Goal: Book appointment/travel/reservation

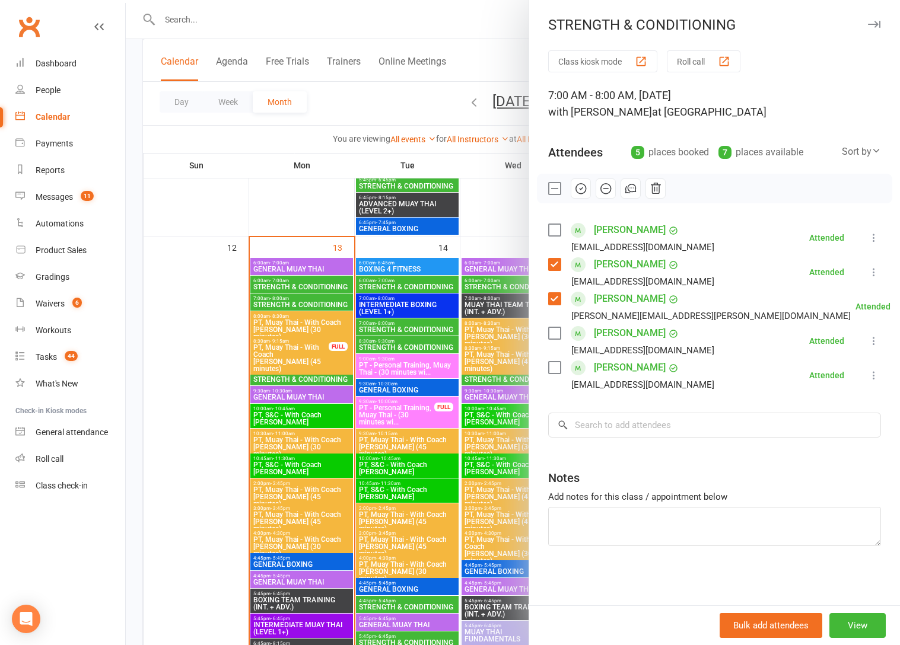
click at [298, 374] on div at bounding box center [513, 322] width 774 height 645
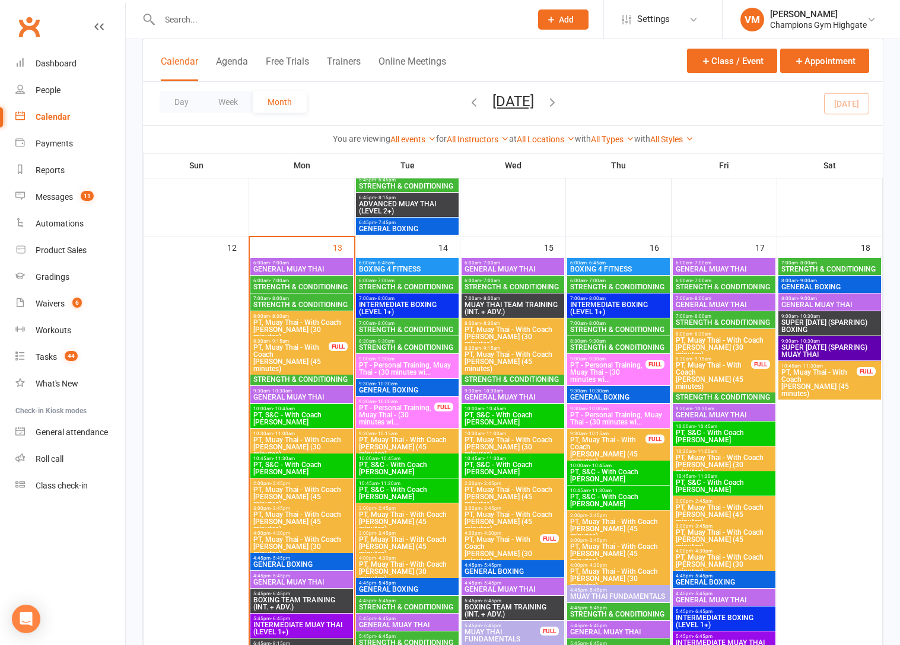
click at [294, 374] on span "8:30am - 9:30am" at bounding box center [302, 373] width 98 height 5
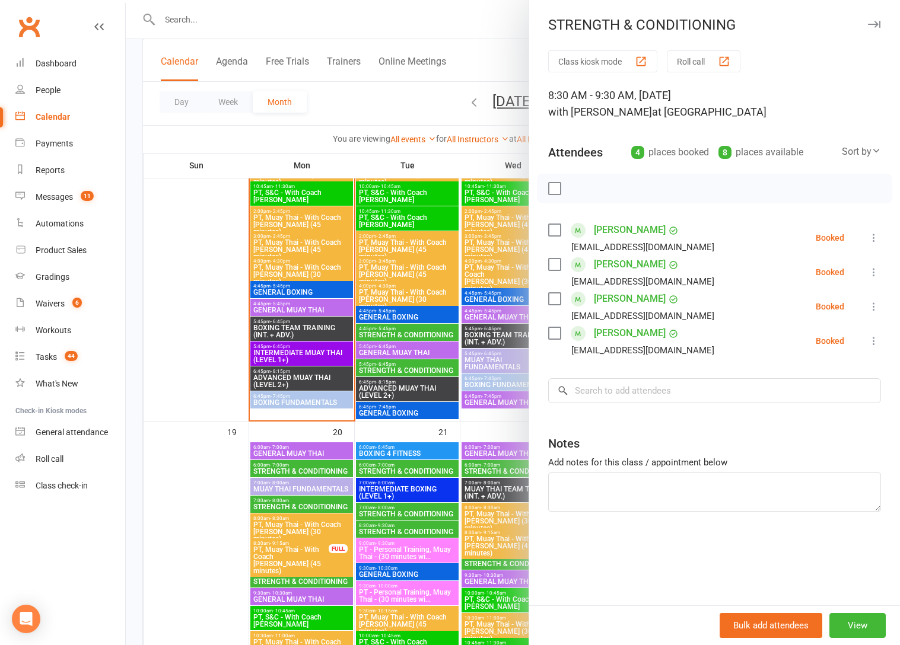
scroll to position [1260, 0]
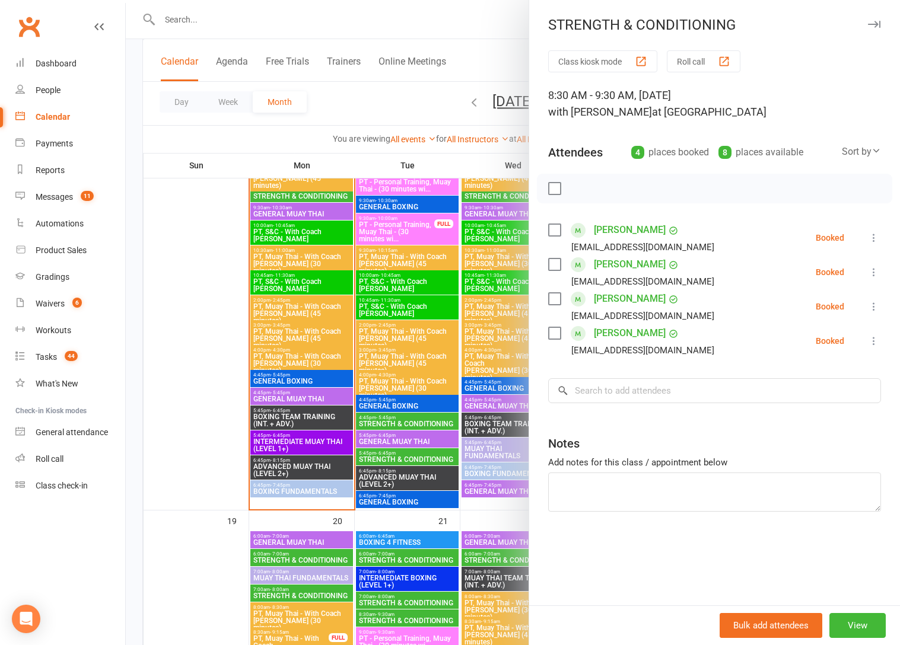
click at [403, 424] on div at bounding box center [513, 322] width 774 height 645
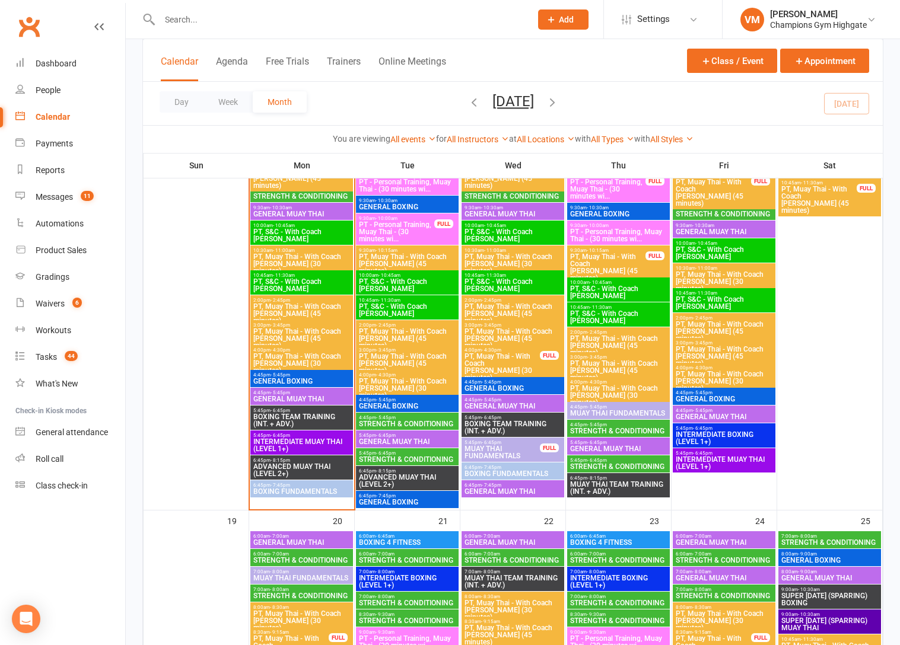
click at [403, 424] on span "STRENGTH & CONDITIONING" at bounding box center [407, 424] width 98 height 7
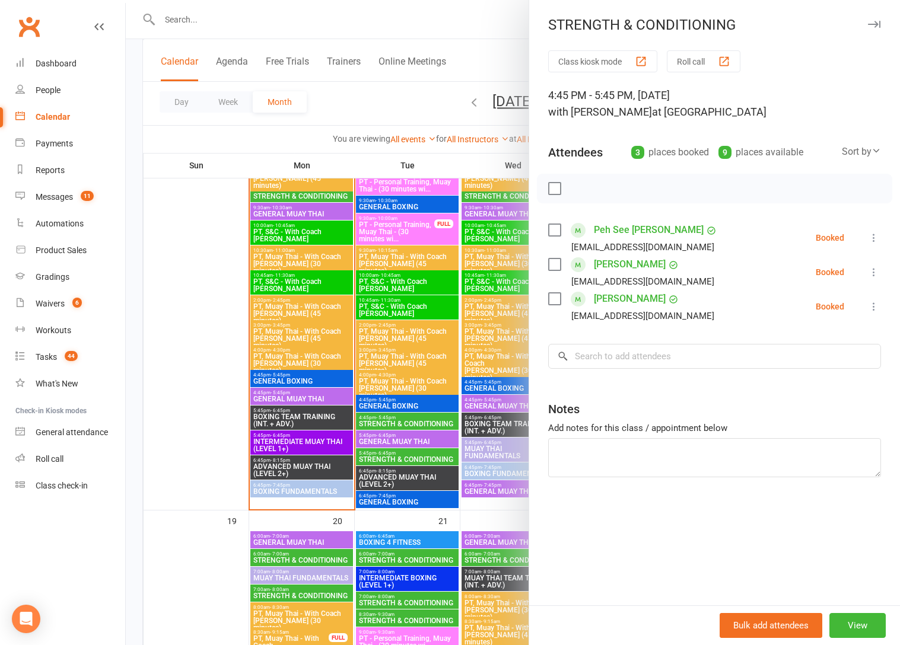
click at [403, 424] on div at bounding box center [513, 322] width 774 height 645
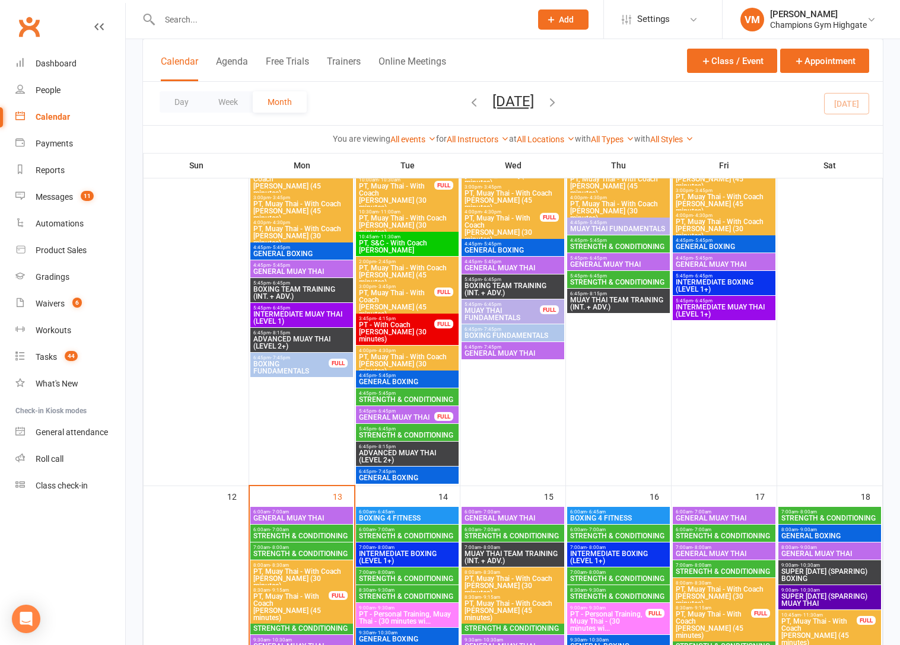
scroll to position [996, 0]
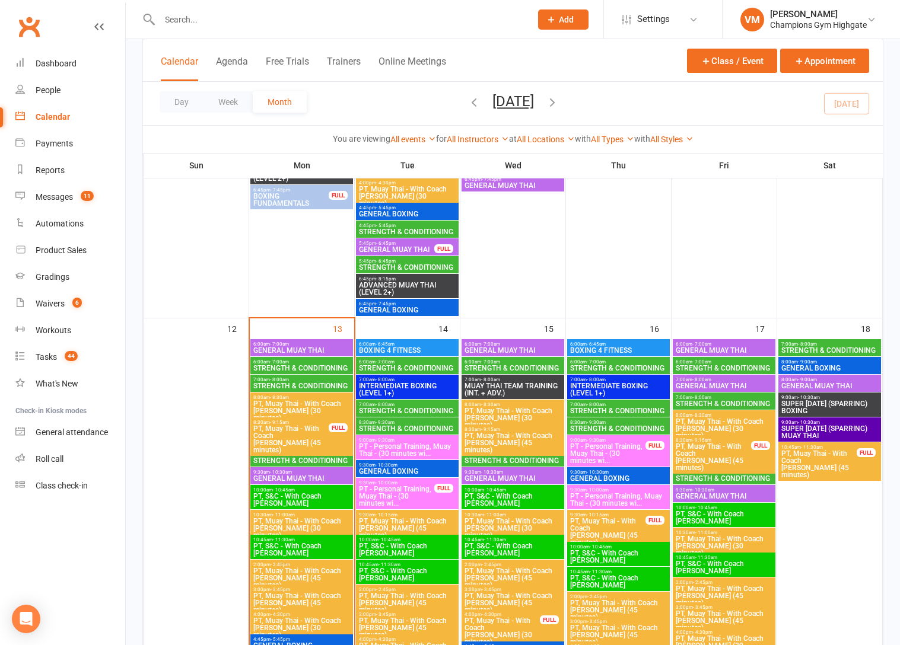
click at [397, 365] on span "STRENGTH & CONDITIONING" at bounding box center [407, 368] width 98 height 7
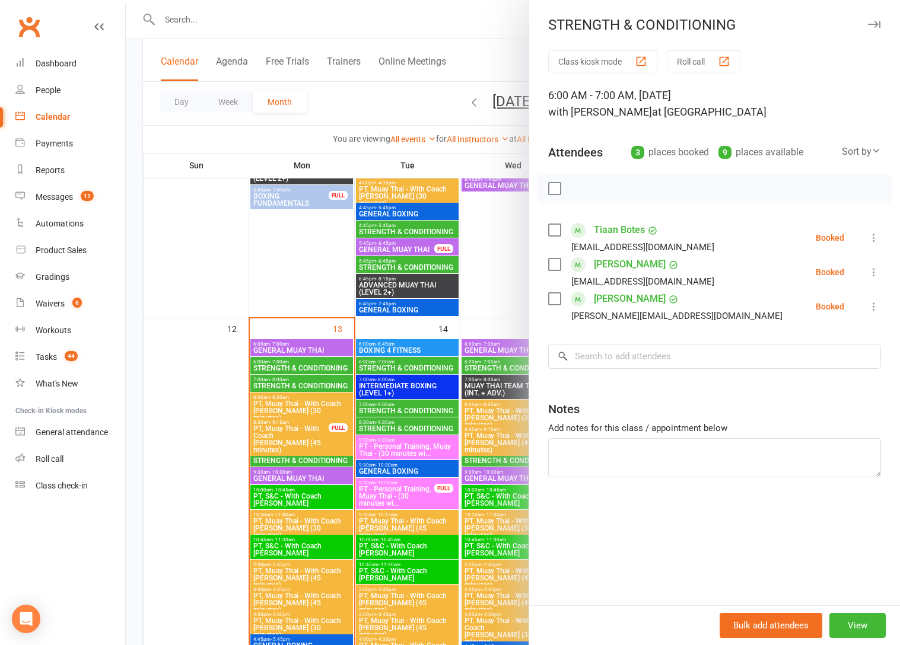
click at [384, 403] on div at bounding box center [513, 322] width 774 height 645
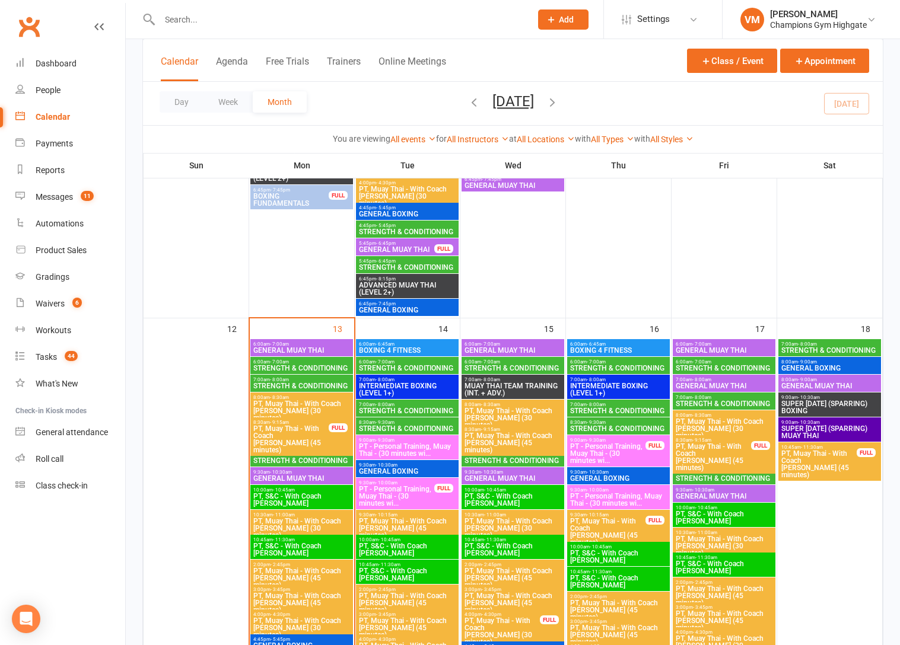
click at [384, 403] on span "- 8:00am" at bounding box center [384, 404] width 19 height 5
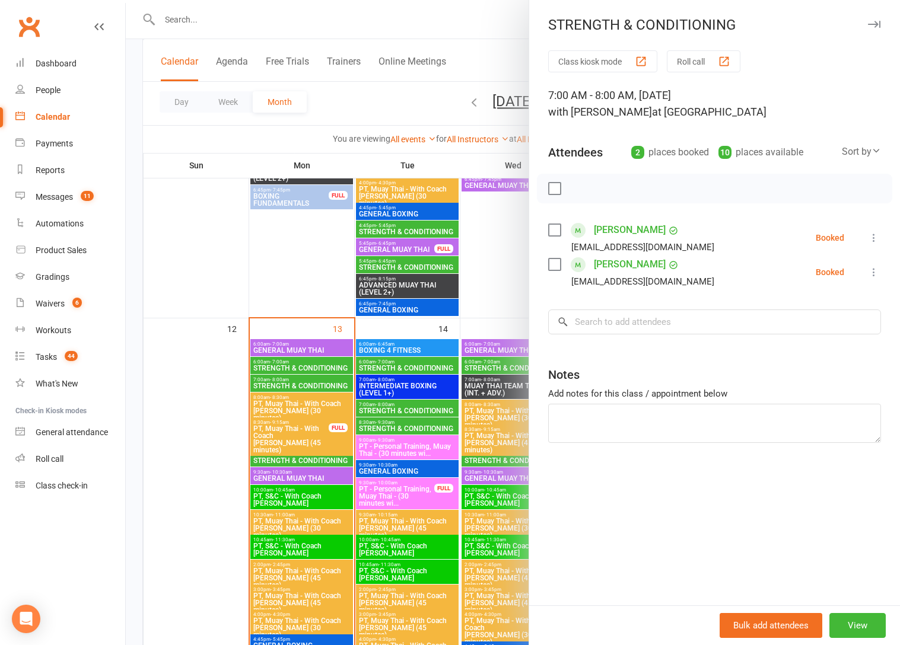
click at [384, 403] on div at bounding box center [513, 322] width 774 height 645
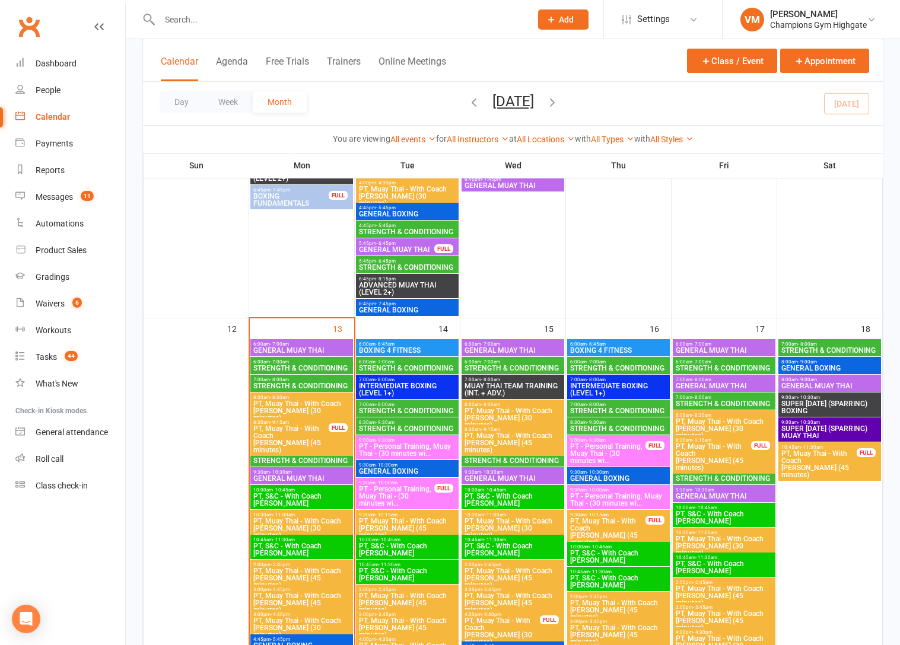
click at [384, 430] on span "STRENGTH & CONDITIONING" at bounding box center [407, 428] width 98 height 7
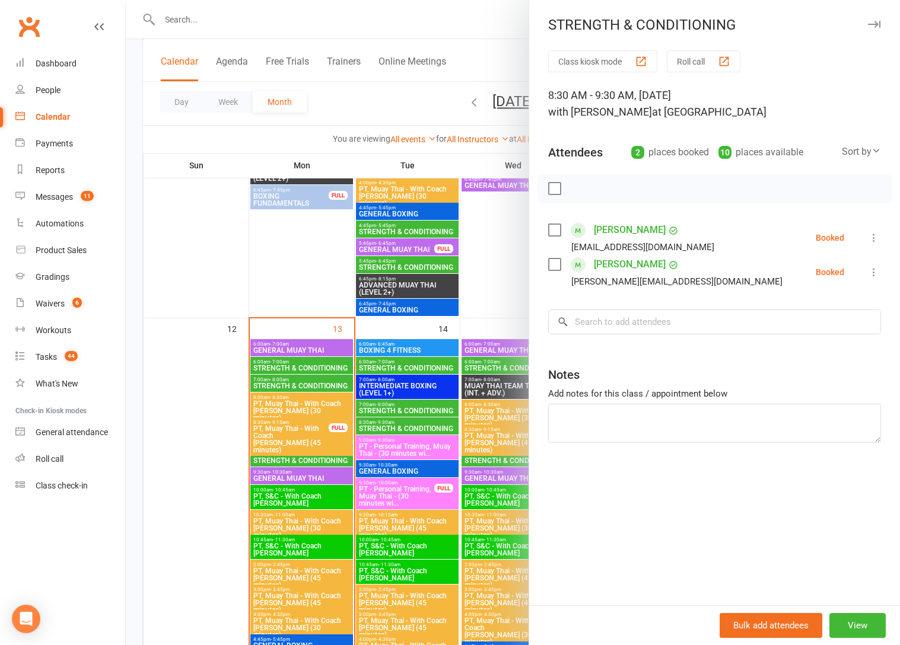
click at [271, 286] on div at bounding box center [513, 322] width 774 height 645
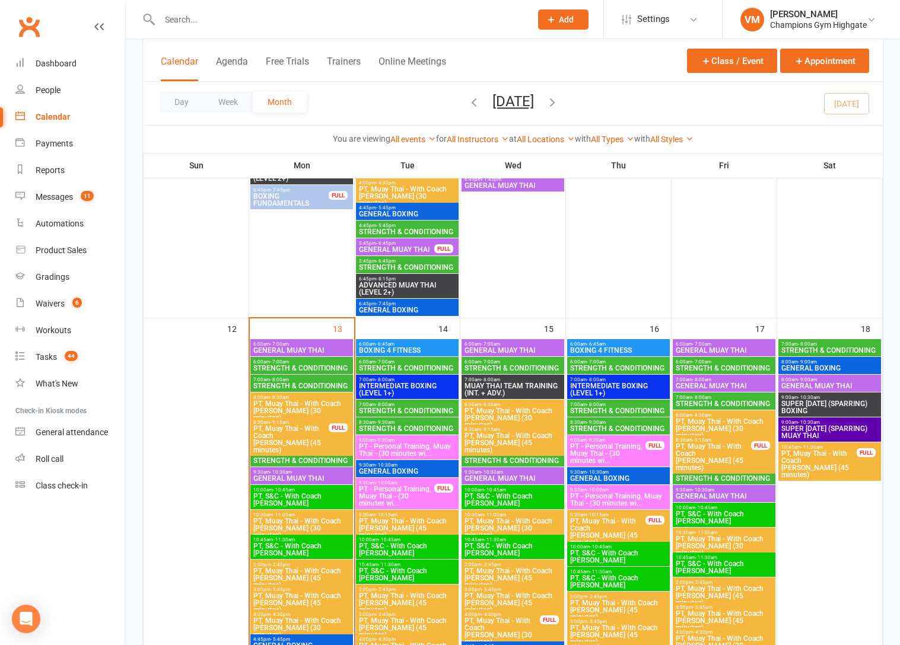
click at [314, 458] on span "STRENGTH & CONDITIONING" at bounding box center [302, 460] width 98 height 7
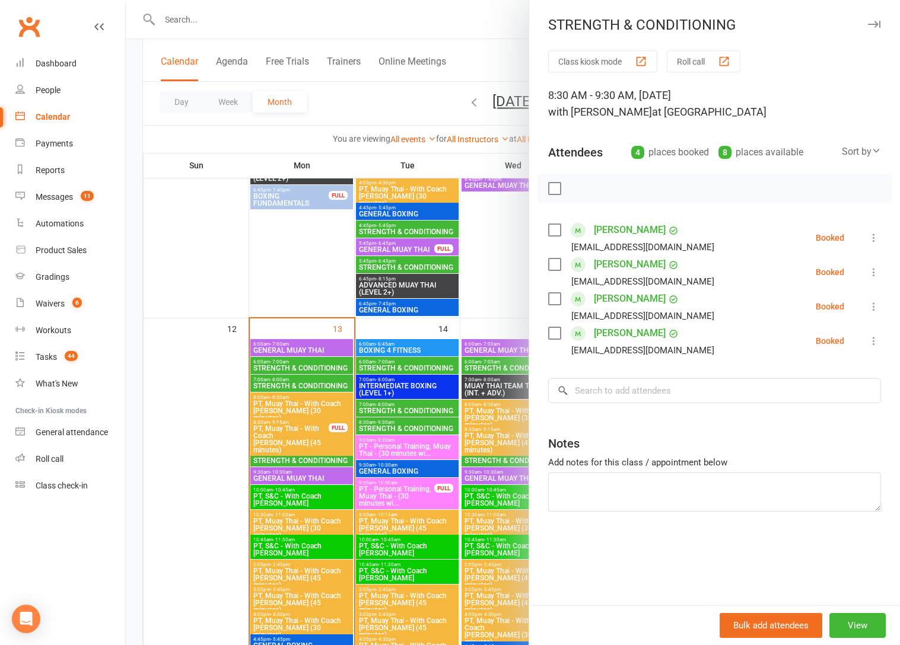
click at [504, 294] on div at bounding box center [513, 322] width 774 height 645
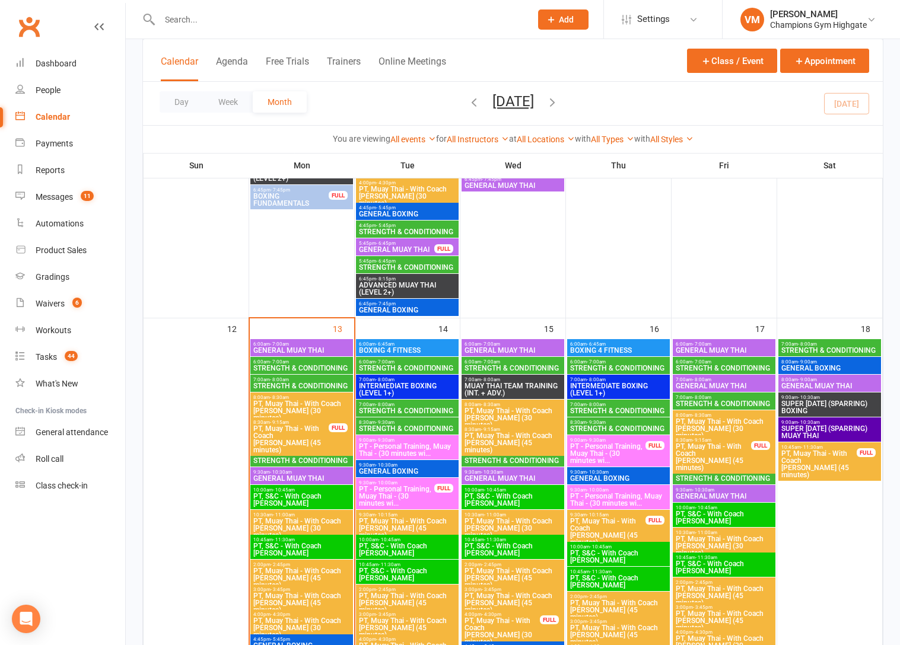
click at [301, 380] on span "7:00am - 8:00am" at bounding box center [302, 379] width 98 height 5
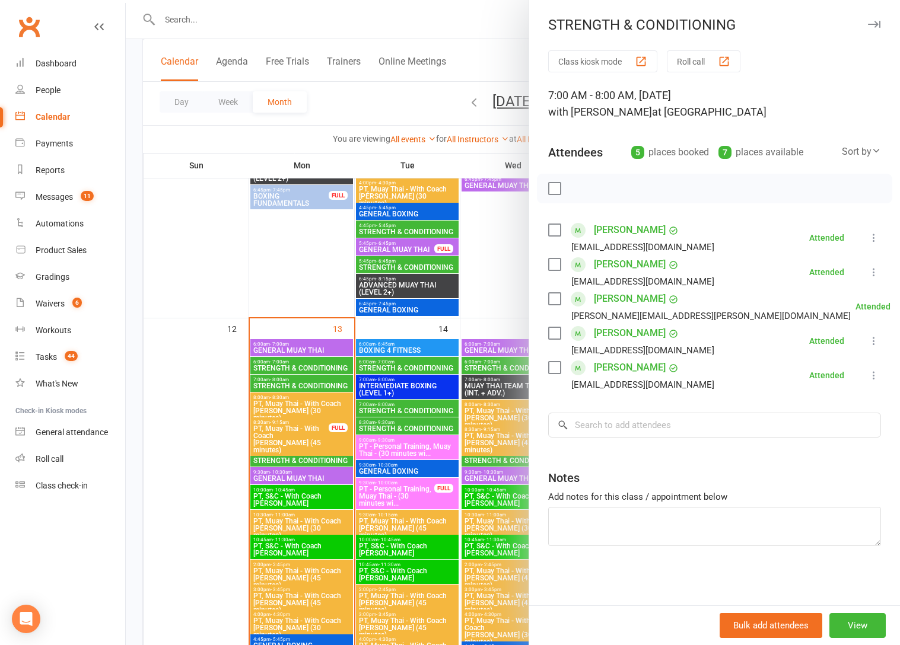
click at [299, 461] on div at bounding box center [513, 322] width 774 height 645
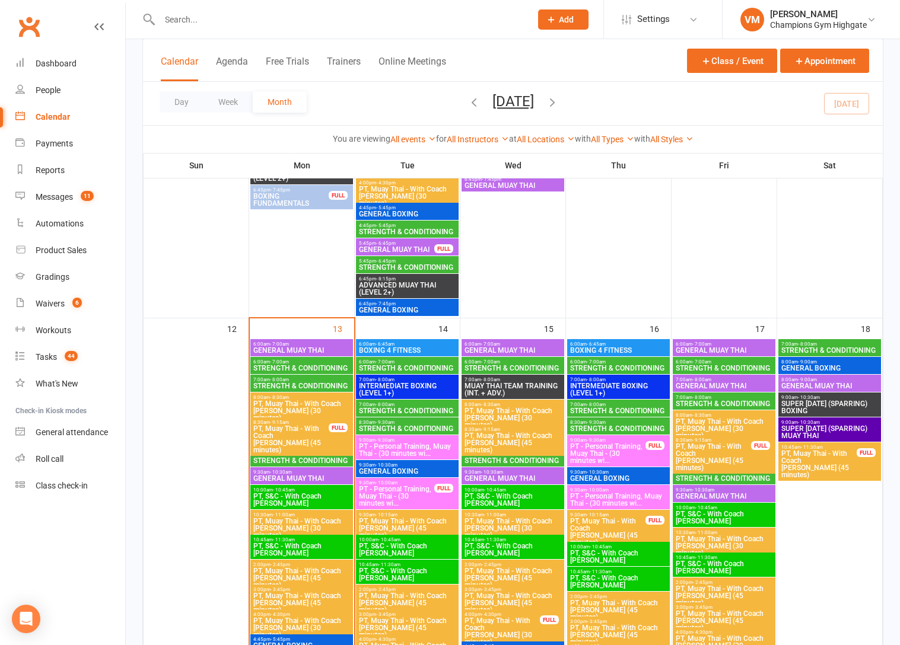
click at [299, 461] on span "STRENGTH & CONDITIONING" at bounding box center [302, 460] width 98 height 7
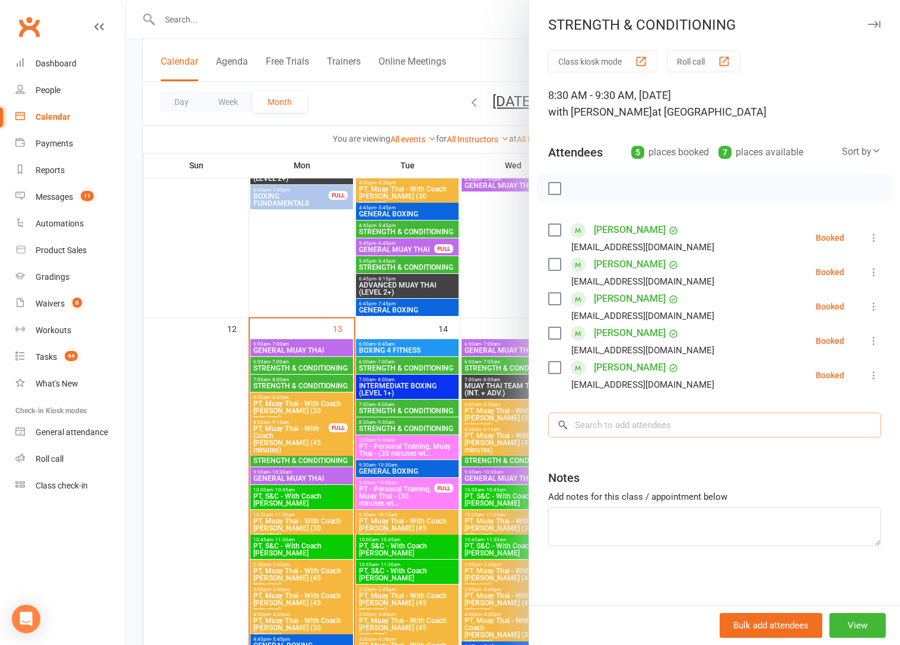
click at [614, 424] on input "search" at bounding box center [714, 425] width 333 height 25
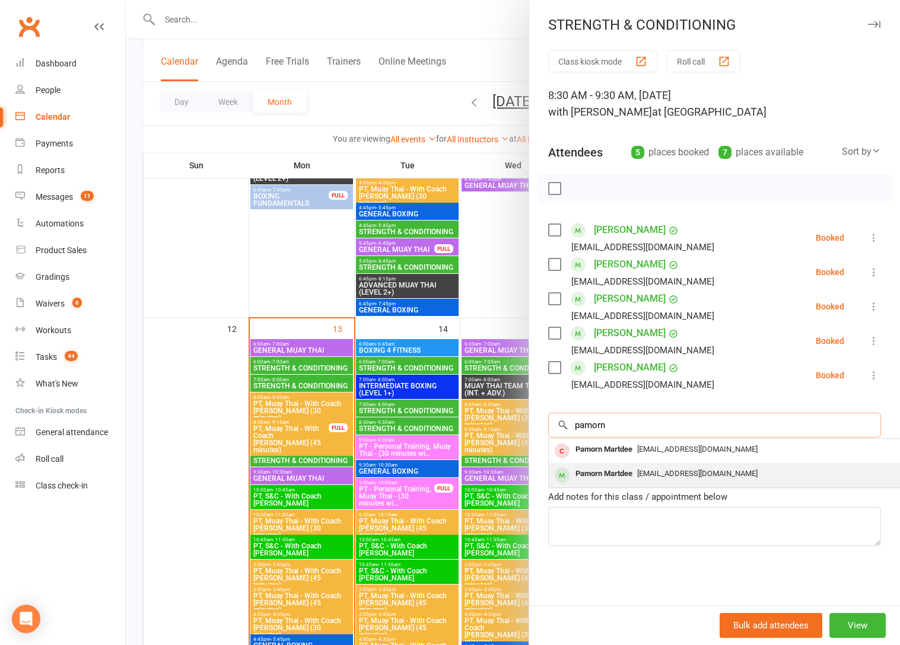
type input "pamorn"
click at [597, 474] on div "Pamorn Martdee" at bounding box center [604, 474] width 66 height 17
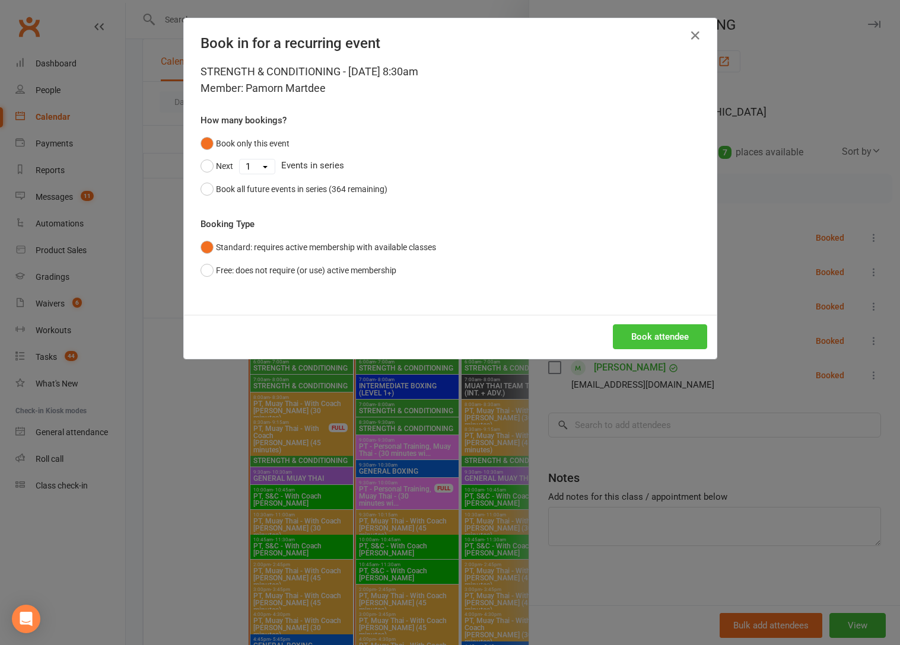
click at [660, 336] on button "Book attendee" at bounding box center [660, 336] width 94 height 25
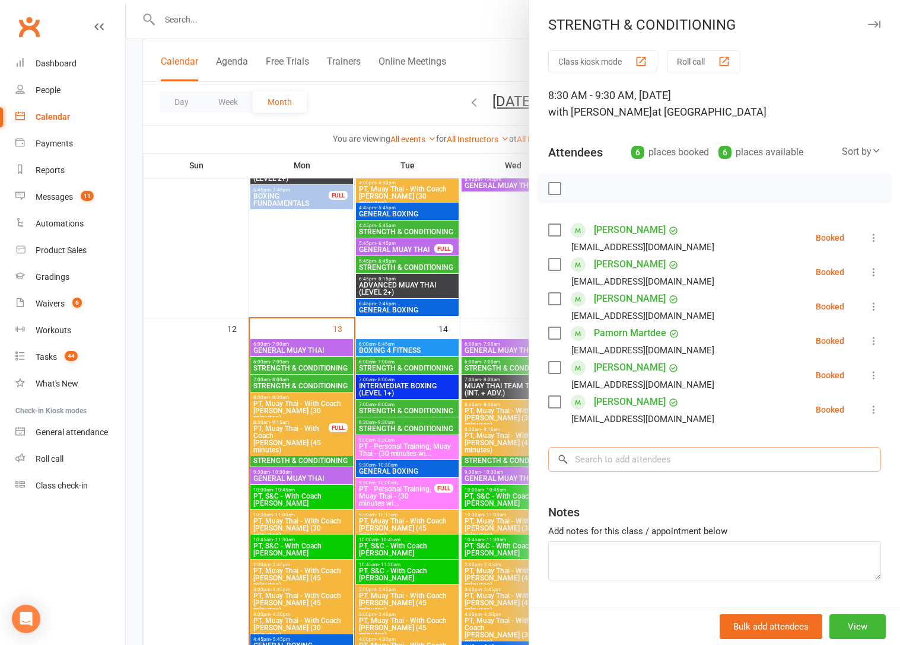
click at [608, 460] on input "search" at bounding box center [714, 459] width 333 height 25
click at [660, 451] on input "search" at bounding box center [714, 459] width 333 height 25
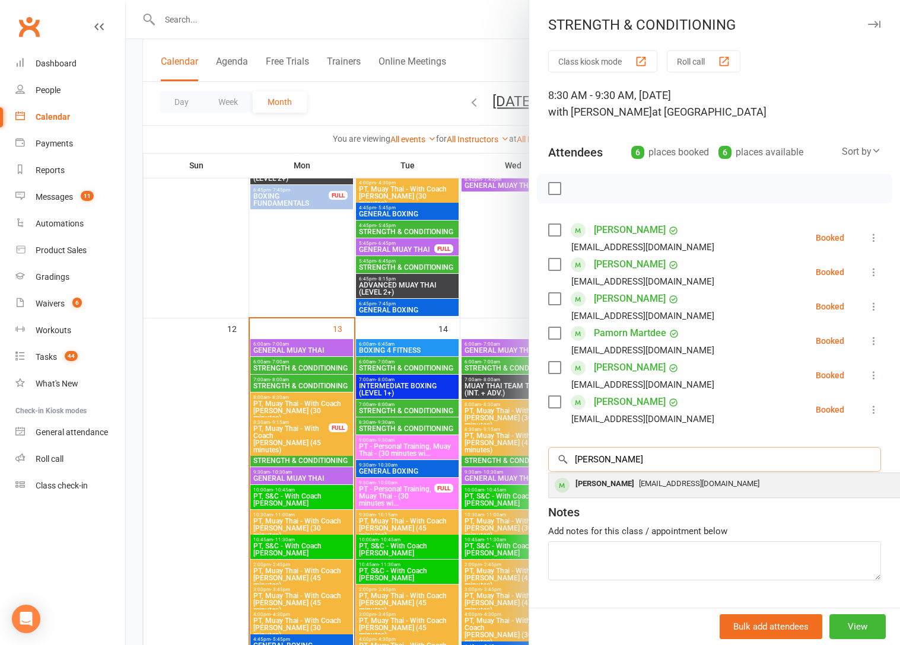
type input "[PERSON_NAME]"
click at [639, 479] on div "[PERSON_NAME]" at bounding box center [605, 484] width 68 height 17
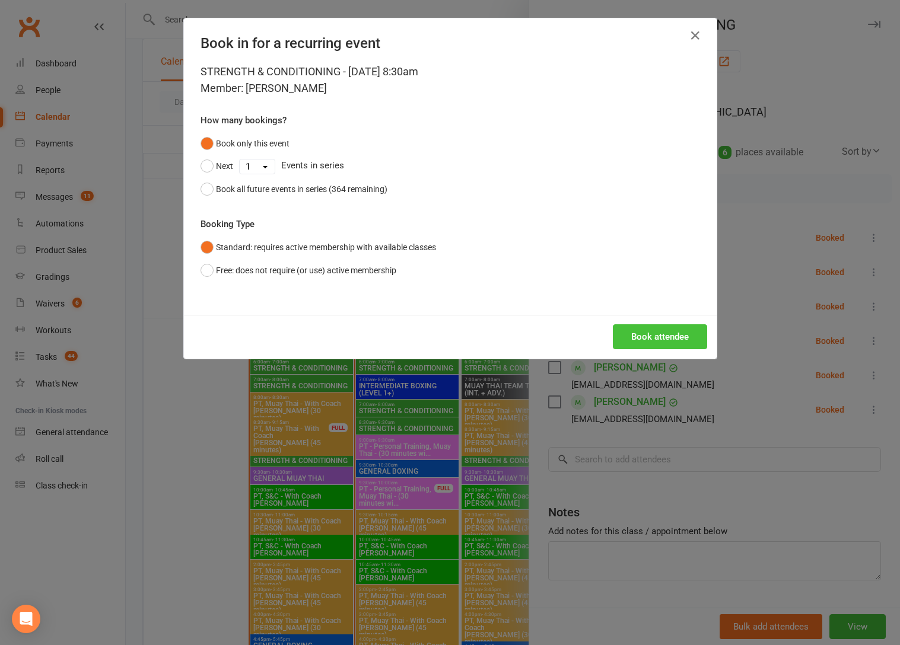
click at [675, 336] on button "Book attendee" at bounding box center [660, 336] width 94 height 25
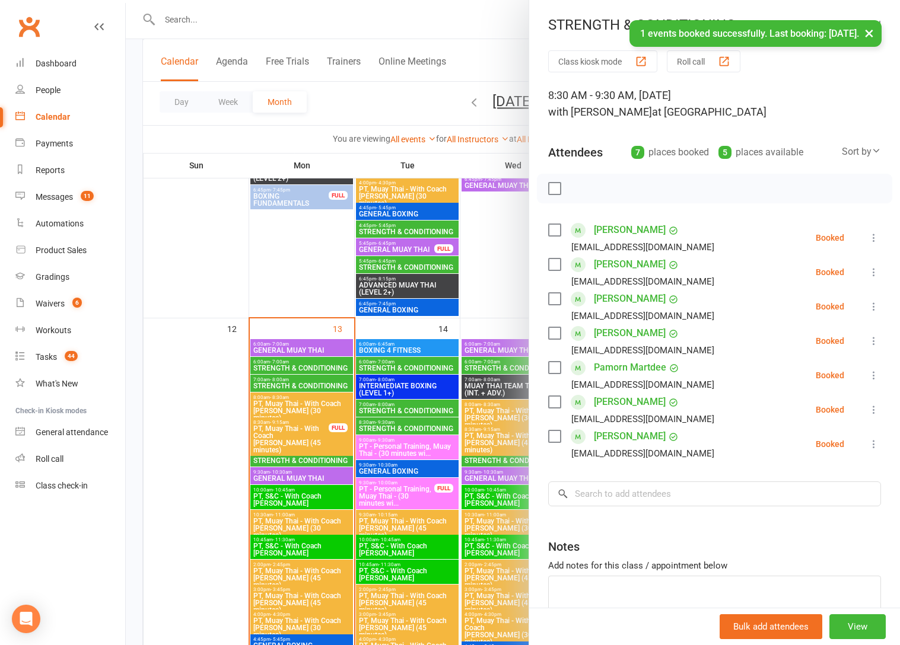
click at [554, 403] on label at bounding box center [554, 402] width 12 height 12
click at [556, 368] on label at bounding box center [554, 368] width 12 height 12
click at [556, 235] on label at bounding box center [554, 230] width 12 height 12
click at [578, 187] on icon "button" at bounding box center [580, 188] width 13 height 13
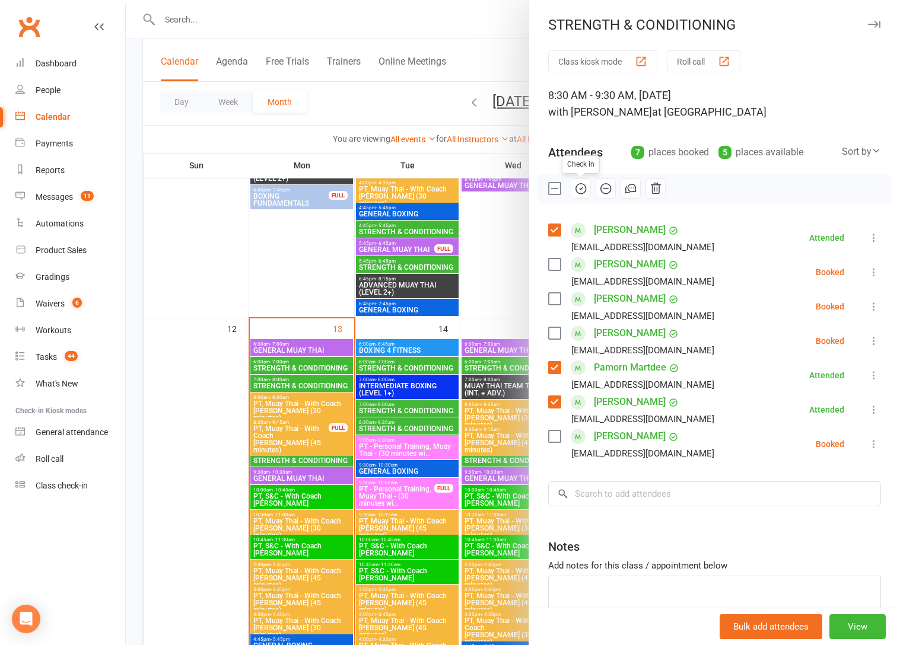
click at [555, 183] on label at bounding box center [554, 189] width 12 height 12
click at [421, 112] on div at bounding box center [513, 322] width 774 height 645
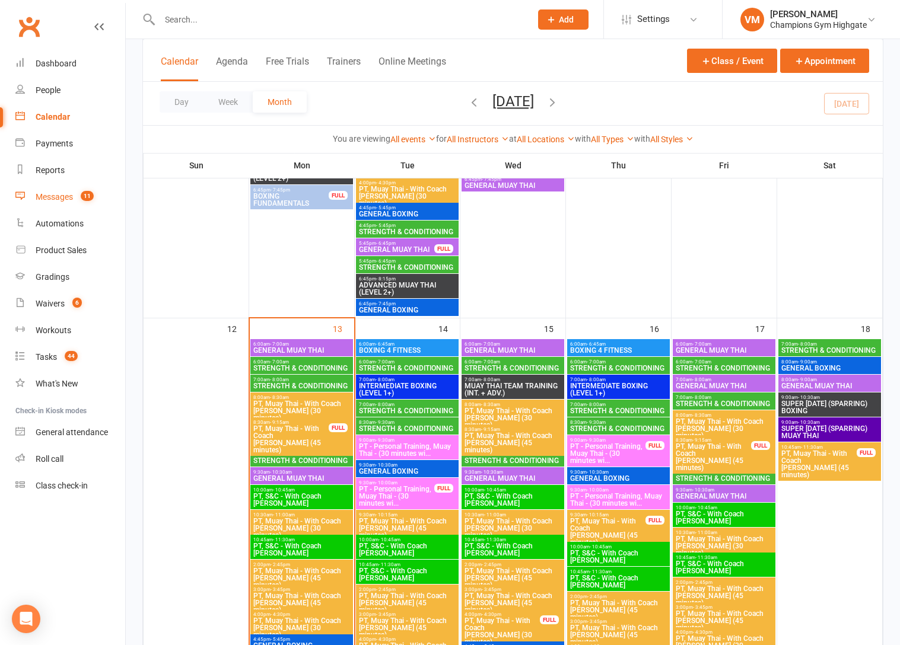
click at [77, 200] on count-badge "11" at bounding box center [84, 196] width 19 height 9
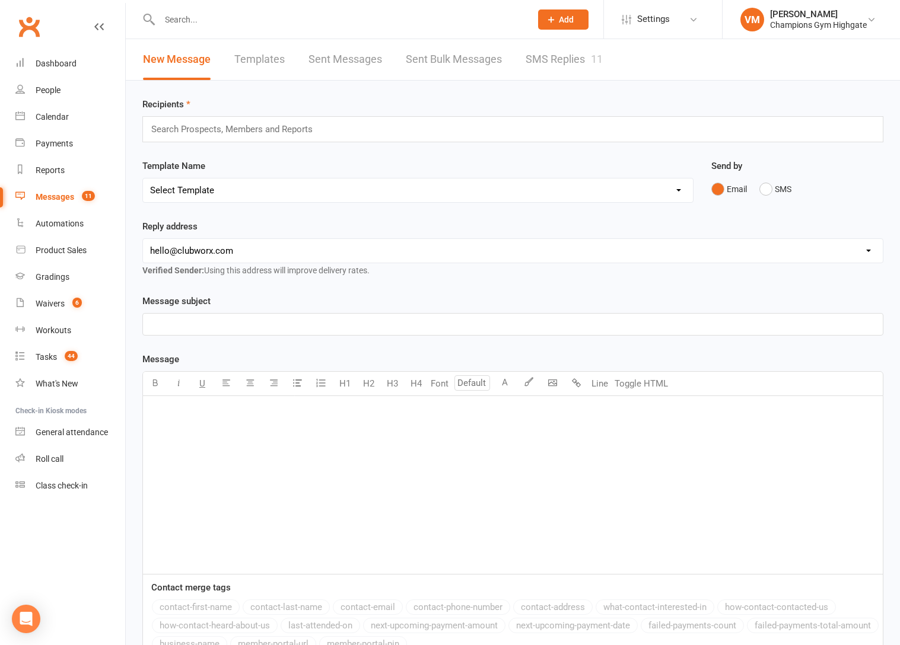
click at [573, 64] on link "SMS Replies 11" at bounding box center [564, 59] width 77 height 41
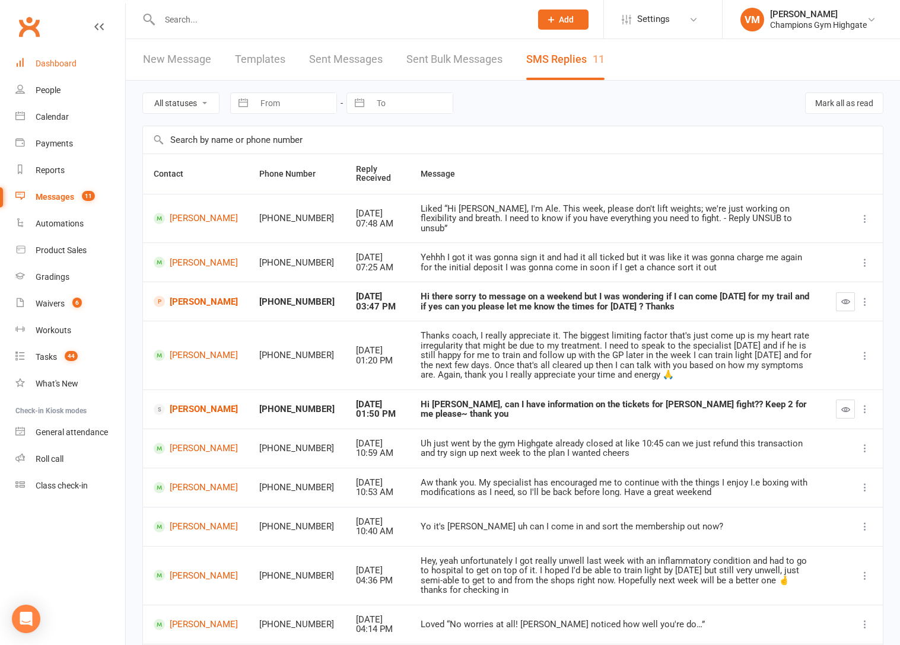
click at [72, 60] on div "Dashboard" at bounding box center [56, 63] width 41 height 9
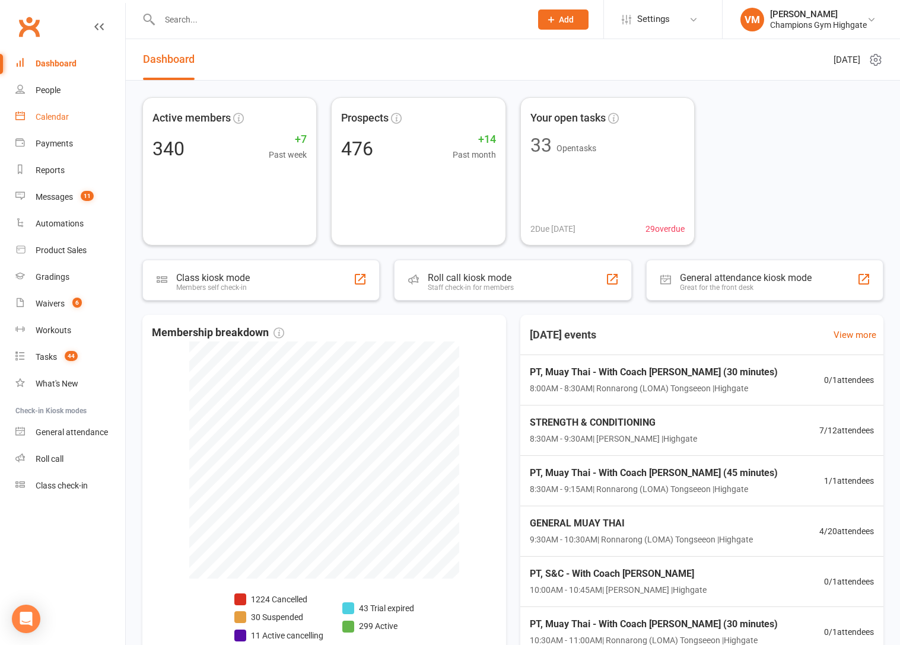
click at [60, 129] on link "Calendar" at bounding box center [70, 117] width 110 height 27
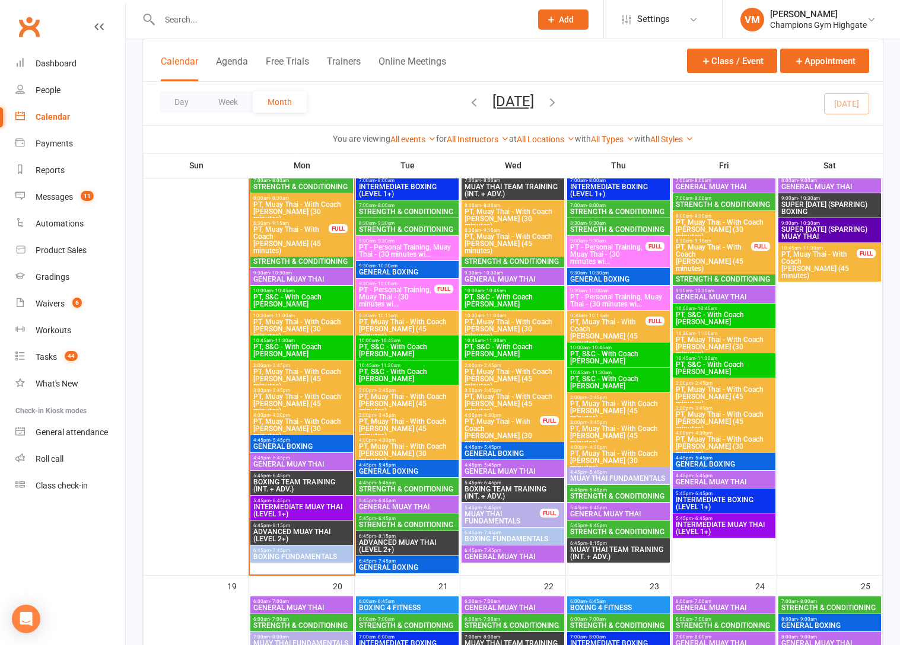
scroll to position [1051, 0]
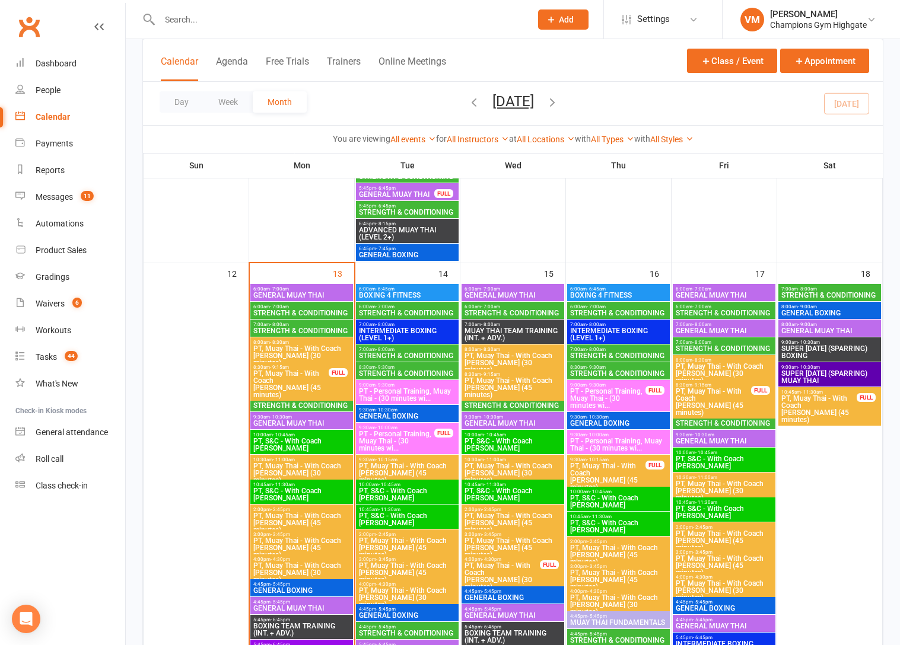
click at [322, 400] on span "8:30am - 9:30am" at bounding box center [302, 399] width 98 height 5
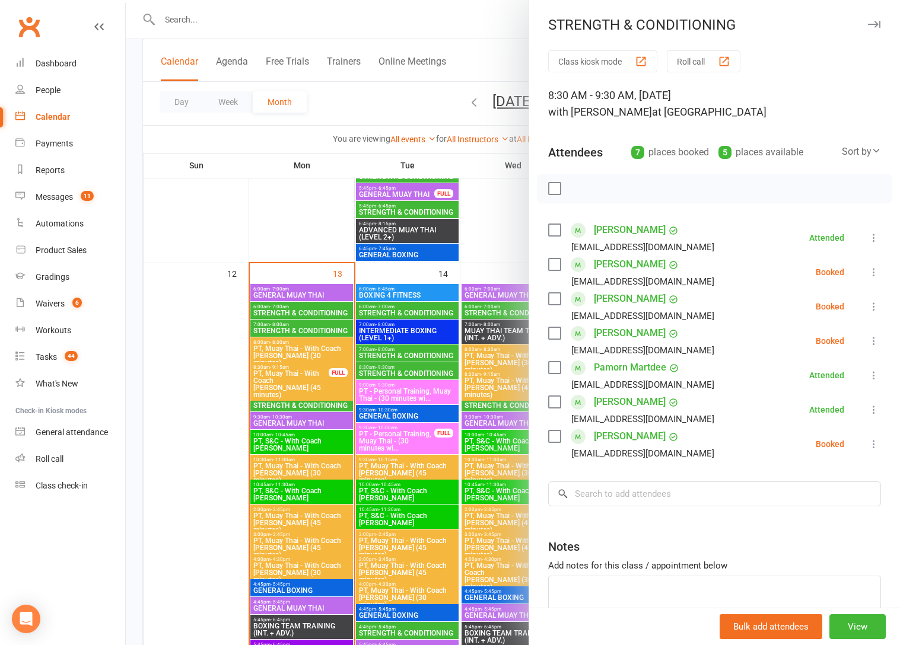
click at [557, 437] on label at bounding box center [554, 437] width 12 height 12
click at [578, 191] on icon "button" at bounding box center [580, 188] width 13 height 13
click at [555, 433] on label at bounding box center [554, 437] width 12 height 12
click at [49, 190] on link "Messages 11" at bounding box center [70, 197] width 110 height 27
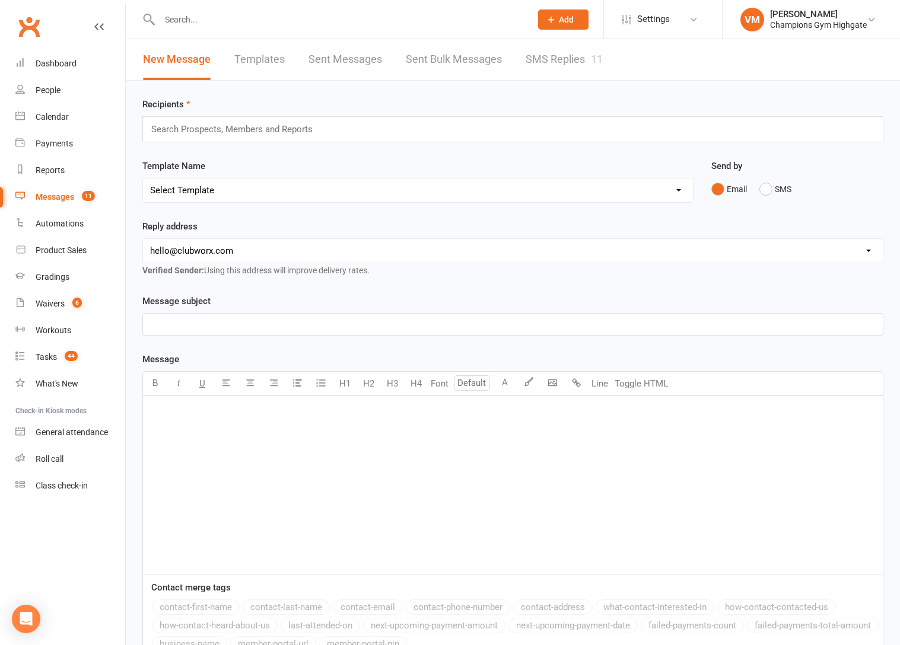
click at [582, 67] on link "SMS Replies 11" at bounding box center [564, 59] width 77 height 41
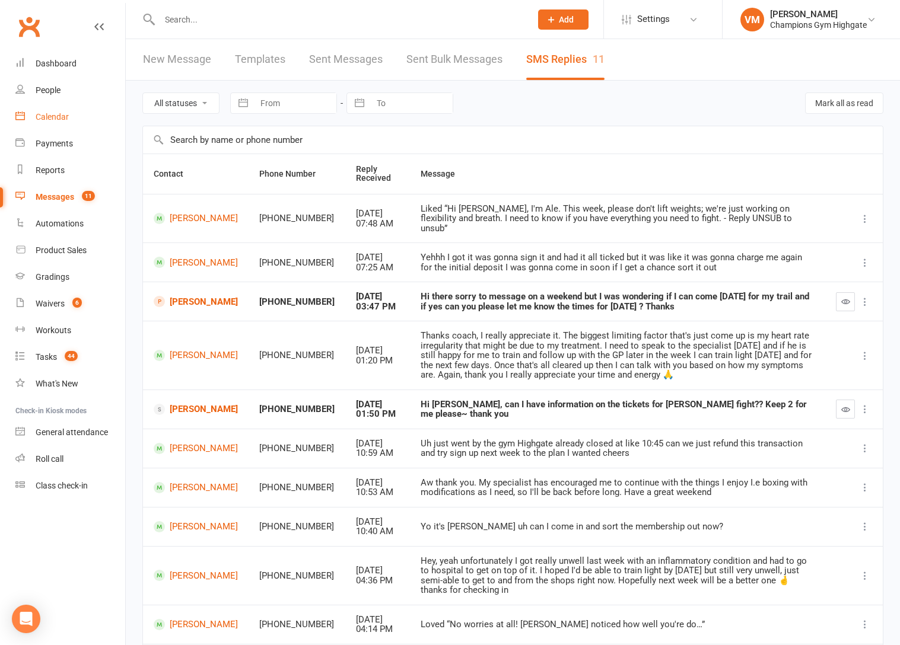
click at [65, 114] on div "Calendar" at bounding box center [52, 116] width 33 height 9
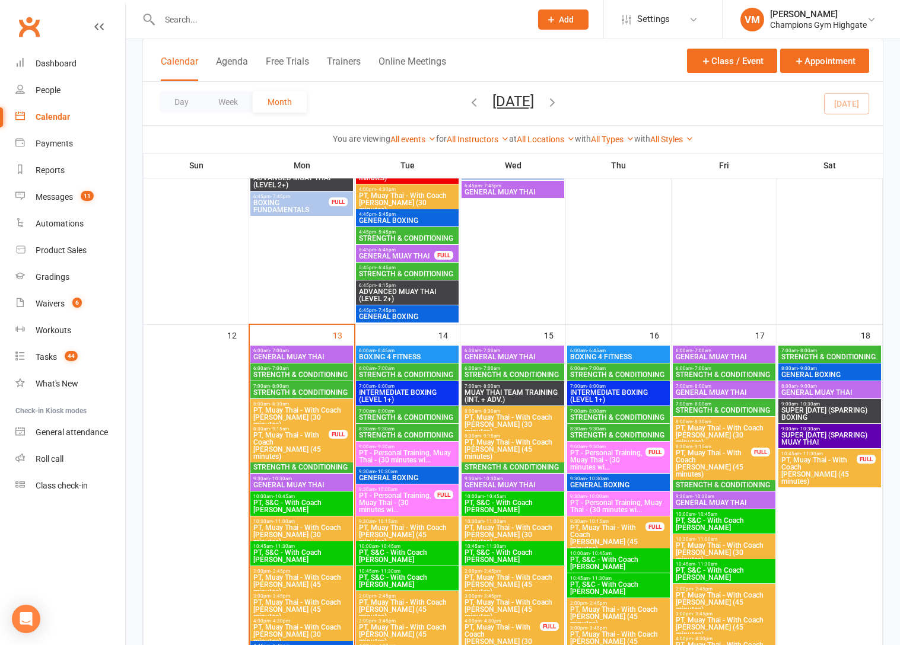
scroll to position [1031, 0]
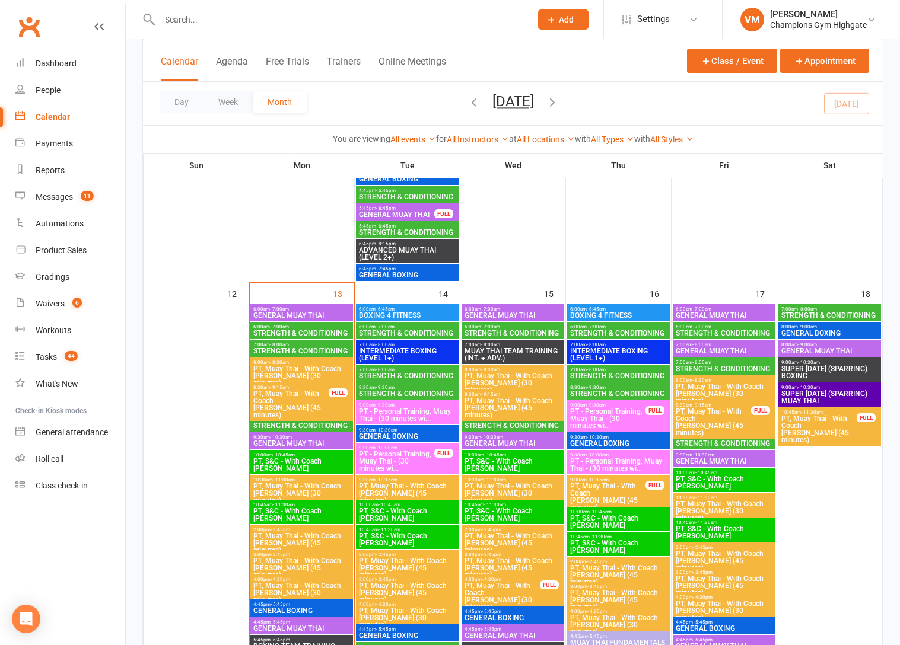
click at [299, 415] on div "8:30am - 9:30am STRENGTH & CONDITIONING" at bounding box center [301, 423] width 103 height 17
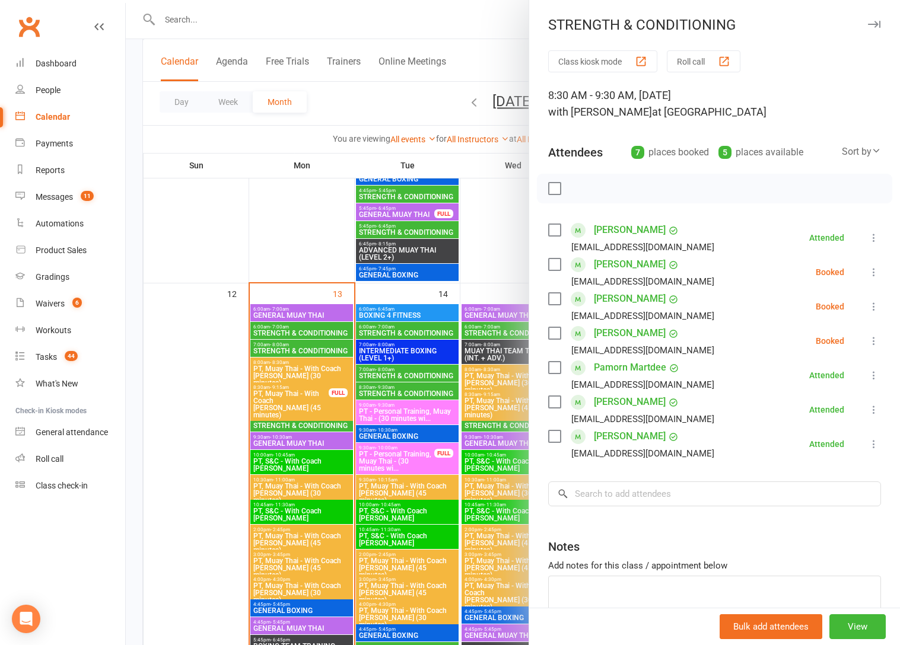
click at [555, 295] on label at bounding box center [554, 299] width 12 height 12
click at [582, 189] on icon "button" at bounding box center [580, 188] width 13 height 13
click at [550, 300] on label at bounding box center [554, 299] width 12 height 12
click at [556, 263] on label at bounding box center [554, 265] width 12 height 12
click at [581, 184] on icon "button" at bounding box center [580, 188] width 13 height 13
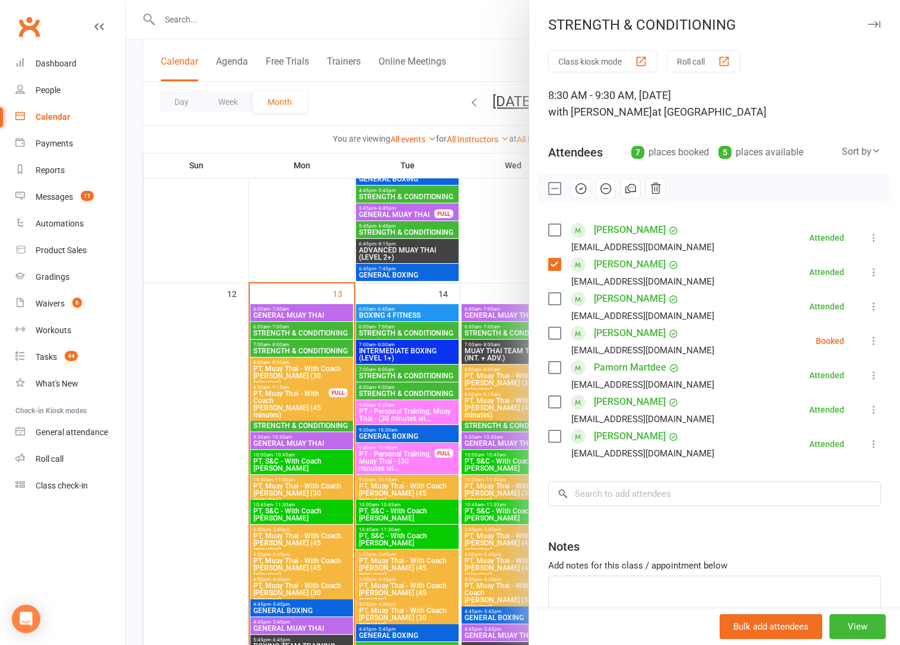
click at [552, 266] on label at bounding box center [554, 265] width 12 height 12
